Goal: Find specific page/section: Find specific page/section

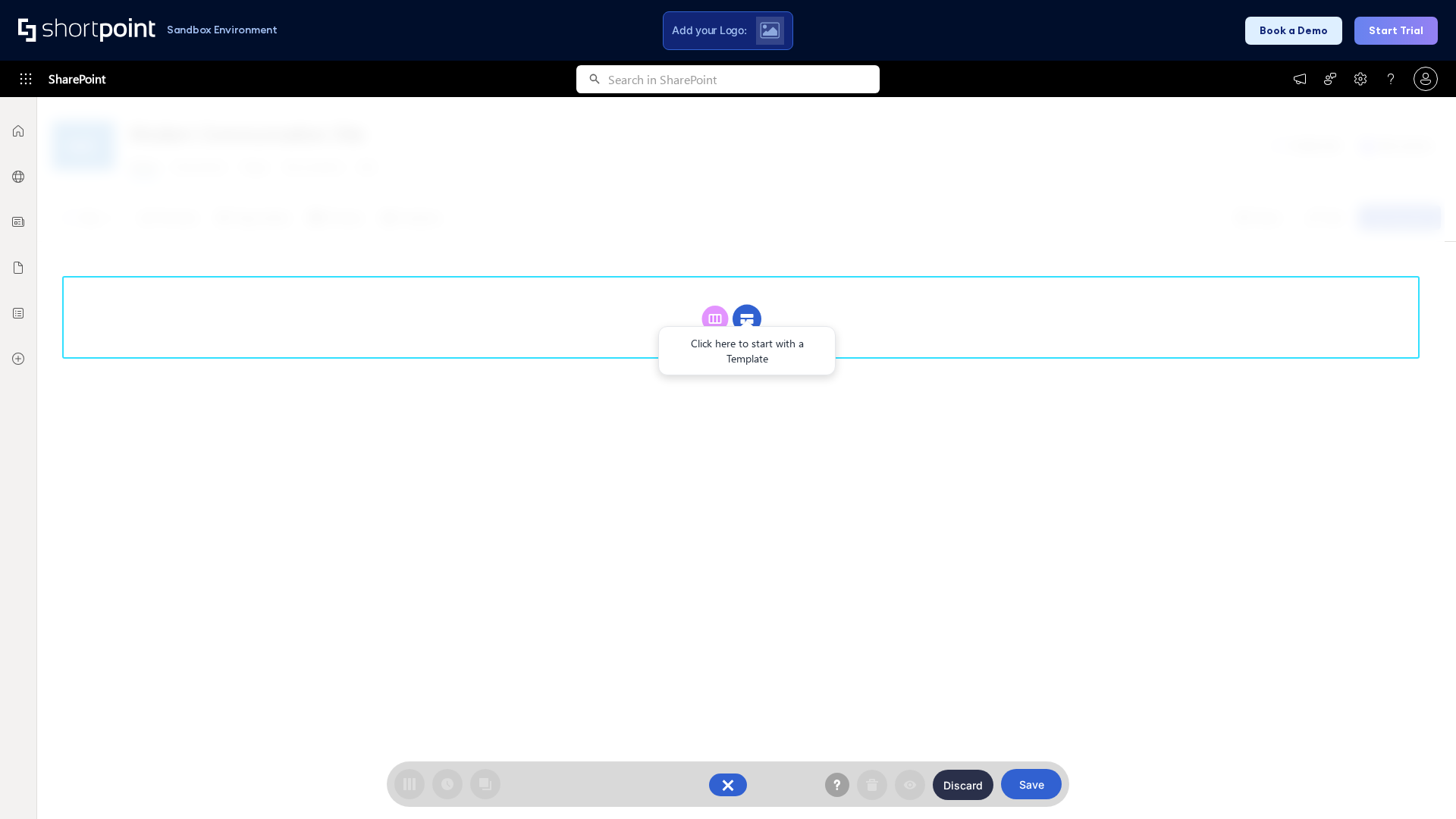
click at [747, 319] on circle at bounding box center [747, 319] width 29 height 29
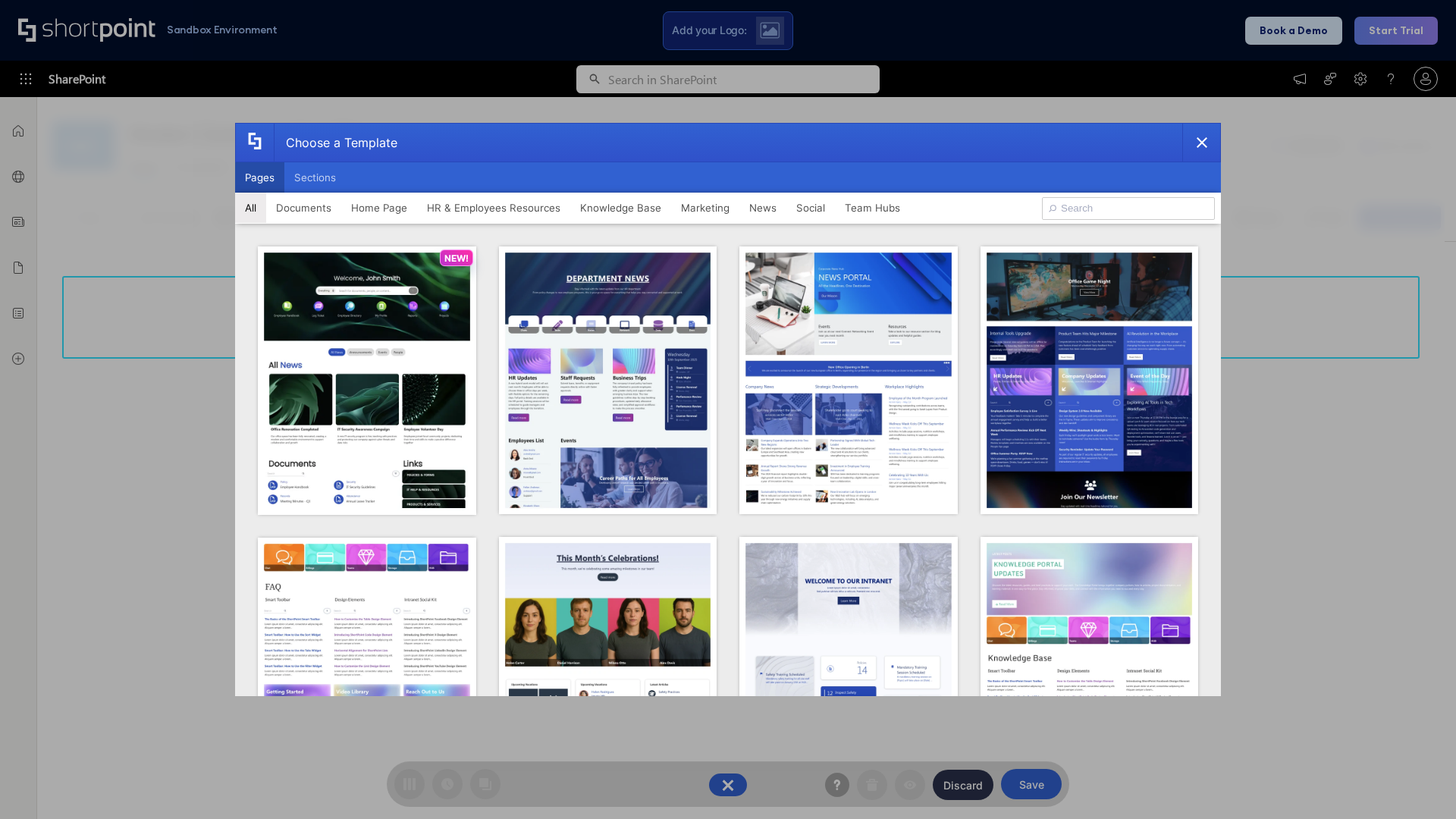
click at [259, 177] on button "Pages" at bounding box center [259, 177] width 50 height 31
type input "Intranet Layout 1"
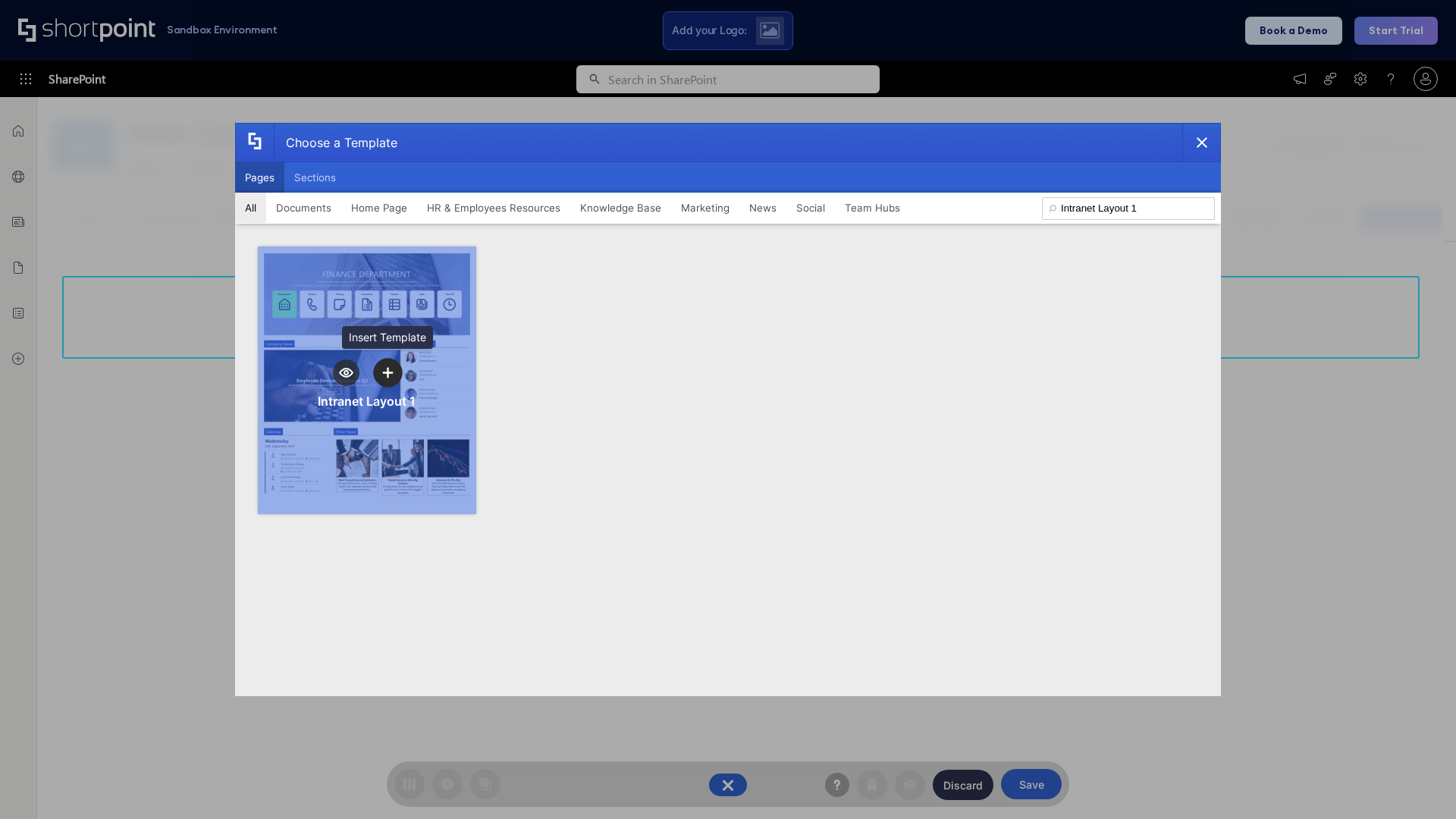
click at [387, 372] on icon "template selector" at bounding box center [387, 372] width 11 height 11
